Goal: Information Seeking & Learning: Find specific fact

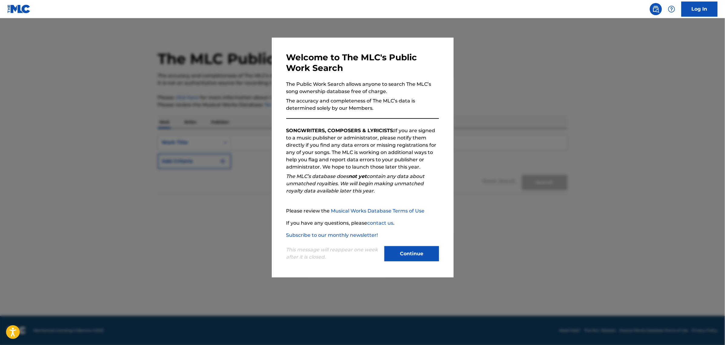
click at [413, 250] on button "Continue" at bounding box center [412, 253] width 55 height 15
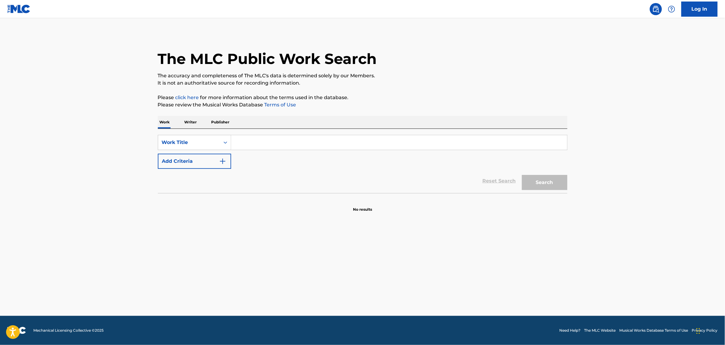
click at [260, 142] on input "Search Form" at bounding box center [399, 142] width 336 height 15
type input "soul meets body"
click at [207, 159] on button "Add Criteria" at bounding box center [194, 161] width 73 height 15
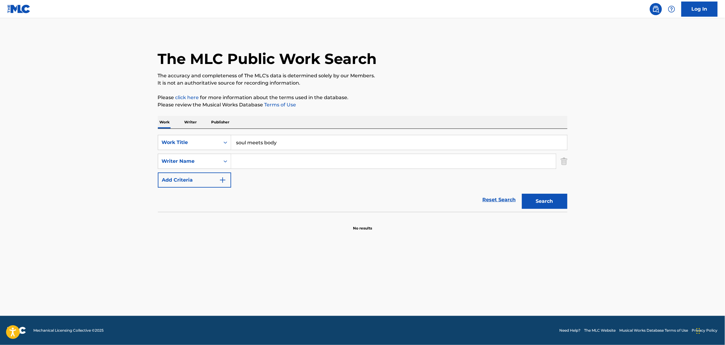
click at [264, 160] on input "Search Form" at bounding box center [393, 161] width 325 height 15
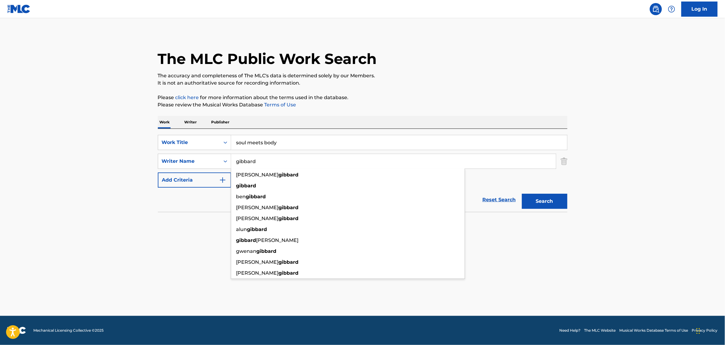
type input "gibbard"
click at [522, 194] on button "Search" at bounding box center [544, 201] width 45 height 15
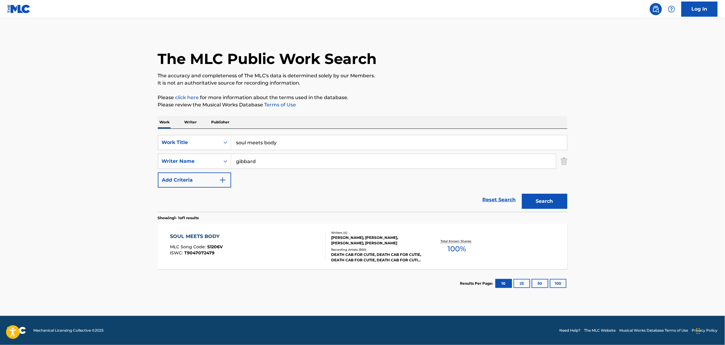
click at [246, 238] on div "SOUL MEETS BODY MLC Song Code : S1206V ISWC : T9047072479" at bounding box center [248, 246] width 156 height 27
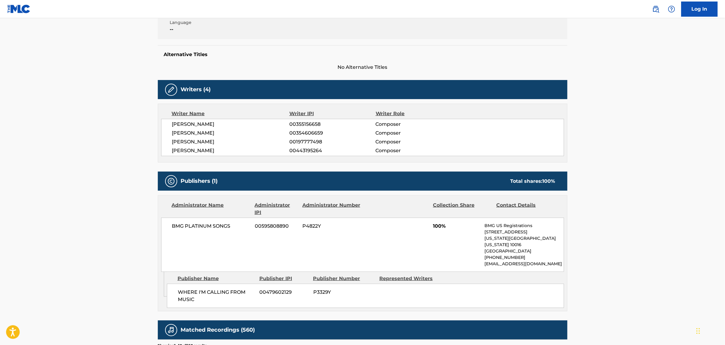
scroll to position [189, 0]
